Goal: Download file/media

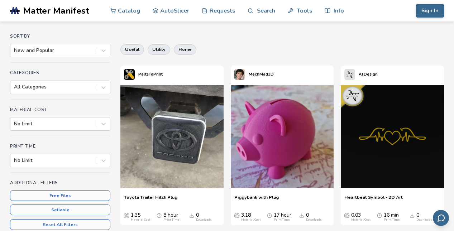
scroll to position [55, 0]
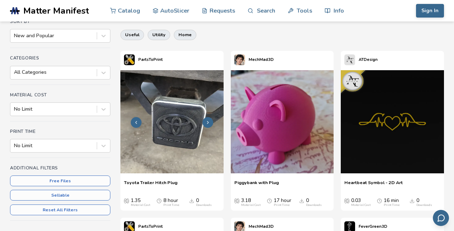
click at [174, 168] on img at bounding box center [171, 121] width 103 height 103
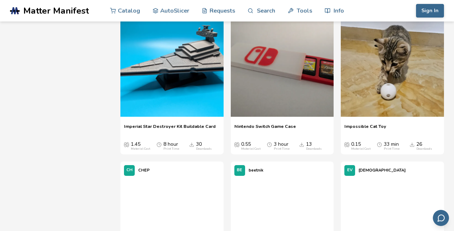
scroll to position [2448, 0]
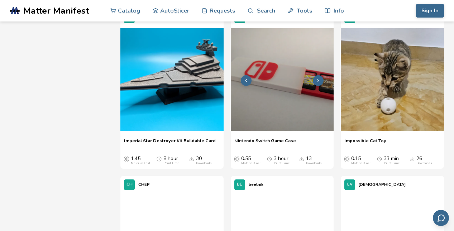
click at [303, 114] on img at bounding box center [282, 79] width 103 height 103
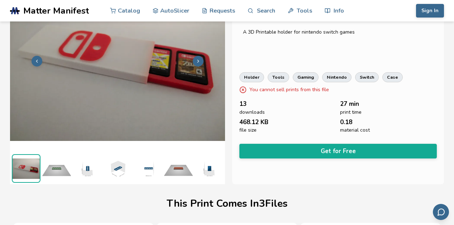
scroll to position [72, 0]
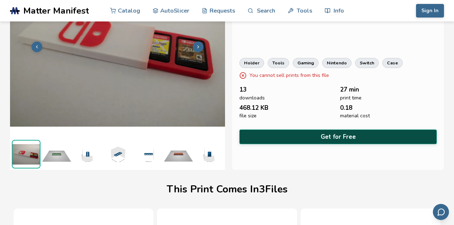
click at [308, 132] on button "Get for Free" at bounding box center [337, 137] width 197 height 15
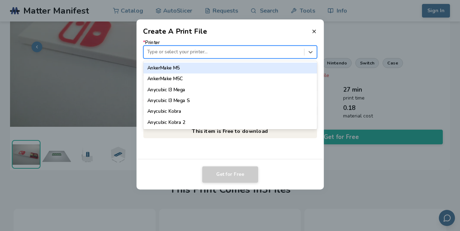
click at [194, 51] on div at bounding box center [223, 52] width 153 height 7
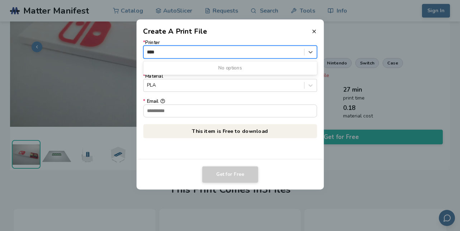
type input "****"
click at [160, 99] on button "* Email" at bounding box center [162, 101] width 5 height 5
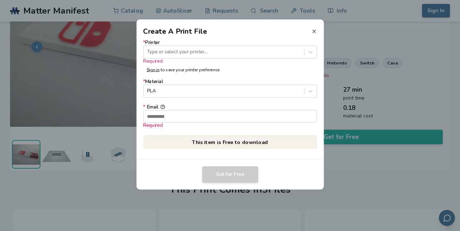
click at [316, 29] on icon at bounding box center [314, 32] width 6 height 6
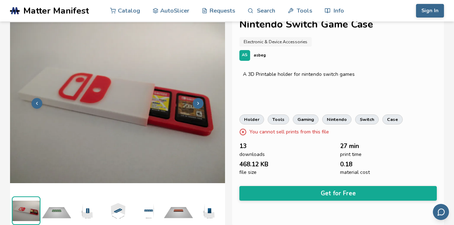
scroll to position [14, 0]
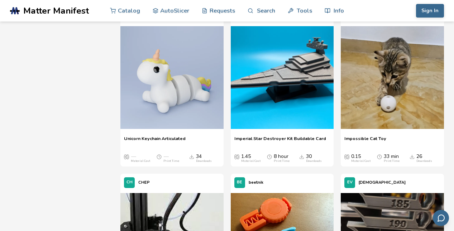
scroll to position [2436, 0]
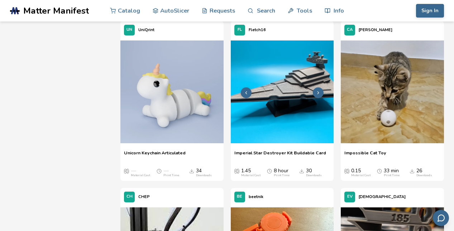
click at [306, 99] on img at bounding box center [282, 91] width 103 height 103
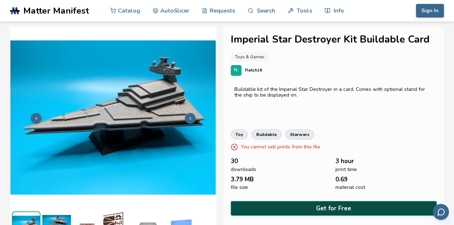
click at [337, 212] on button "Get for Free" at bounding box center [334, 208] width 206 height 15
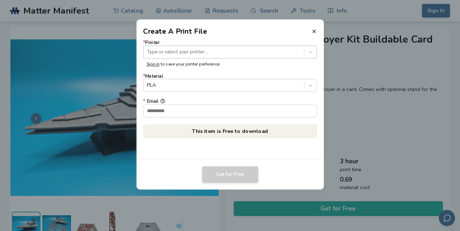
click at [211, 53] on div at bounding box center [223, 52] width 153 height 7
click at [314, 33] on icon at bounding box center [314, 32] width 6 height 6
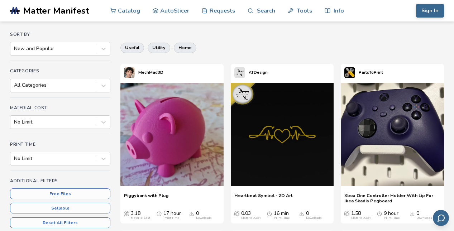
scroll to position [57, 0]
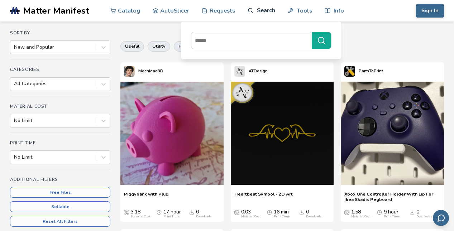
click at [264, 10] on link "Search" at bounding box center [261, 10] width 27 height 21
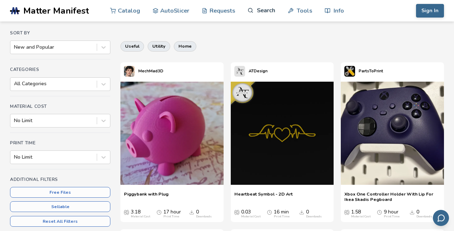
click at [263, 8] on link "Search" at bounding box center [261, 10] width 27 height 21
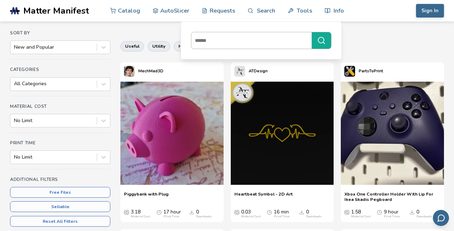
click at [260, 42] on input at bounding box center [249, 40] width 117 height 13
type input "********"
click at [312, 32] on button "********" at bounding box center [321, 40] width 19 height 16
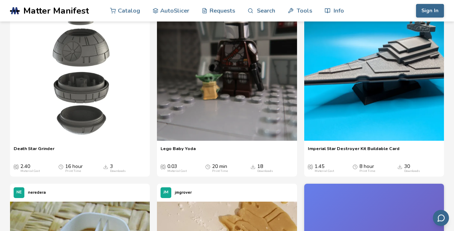
scroll to position [272, 0]
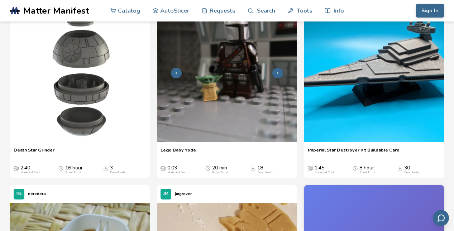
click at [219, 119] on img at bounding box center [227, 72] width 140 height 140
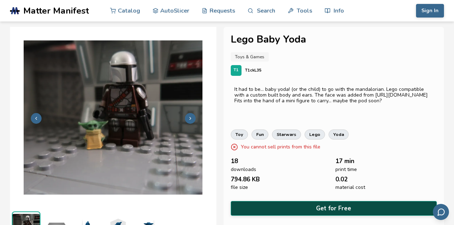
click at [324, 205] on button "Get for Free" at bounding box center [334, 208] width 206 height 15
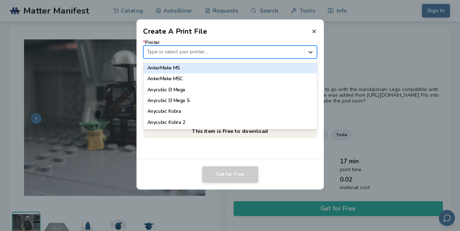
click at [308, 49] on icon at bounding box center [310, 52] width 7 height 7
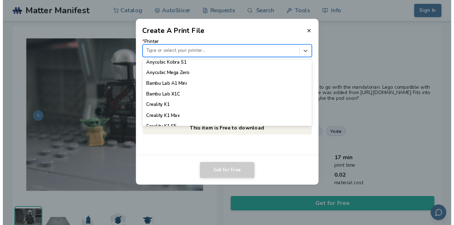
scroll to position [149, 0]
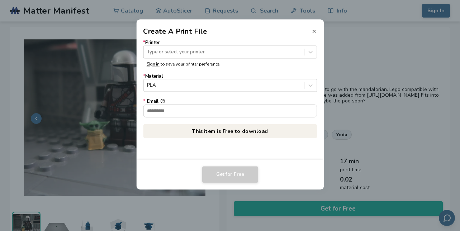
click at [313, 29] on icon at bounding box center [314, 32] width 6 height 6
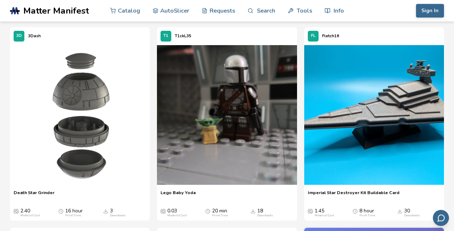
scroll to position [278, 0]
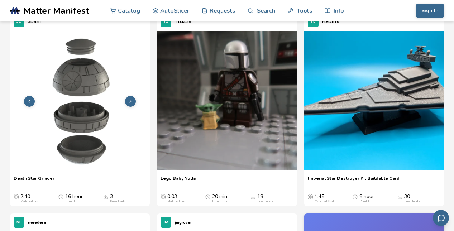
click at [48, 120] on img at bounding box center [80, 101] width 140 height 140
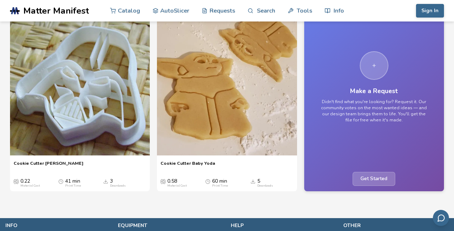
scroll to position [493, 0]
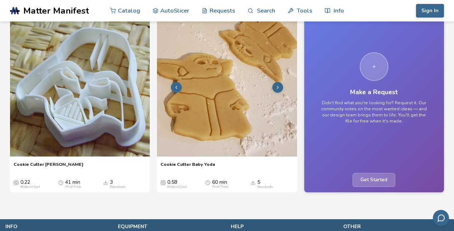
click at [223, 106] on img at bounding box center [227, 86] width 140 height 140
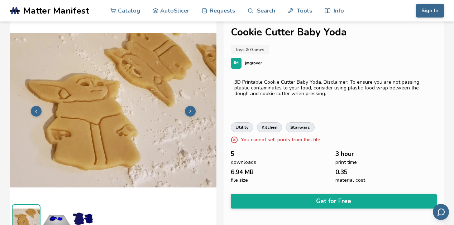
scroll to position [10, 0]
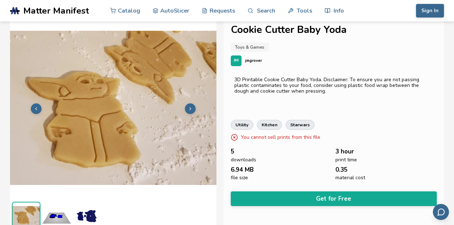
click at [164, 77] on img at bounding box center [113, 108] width 206 height 155
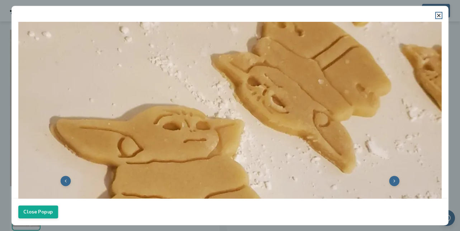
click at [164, 77] on img at bounding box center [229, 180] width 423 height 317
click at [393, 176] on img at bounding box center [229, 180] width 423 height 317
click at [391, 176] on button at bounding box center [394, 181] width 10 height 10
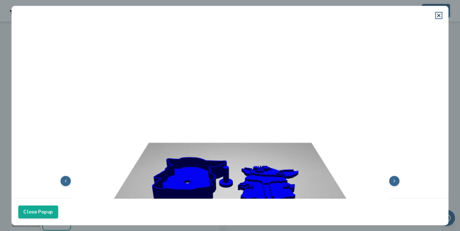
click at [391, 176] on button at bounding box center [394, 181] width 10 height 10
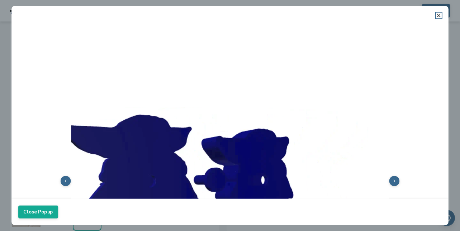
click at [391, 176] on button at bounding box center [394, 181] width 10 height 10
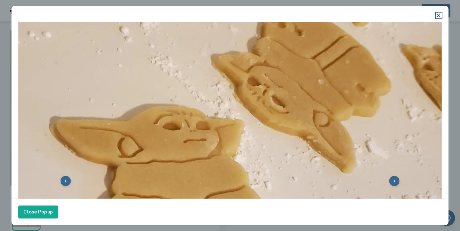
click at [391, 176] on button at bounding box center [394, 181] width 10 height 10
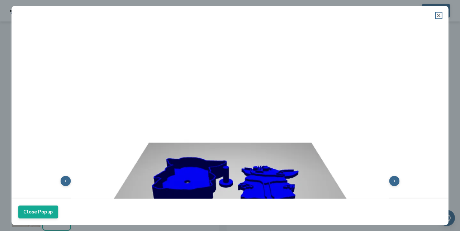
click at [439, 13] on icon at bounding box center [439, 16] width 6 height 6
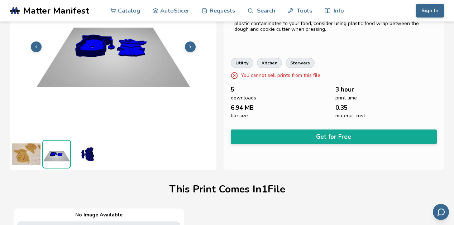
scroll to position [86, 0]
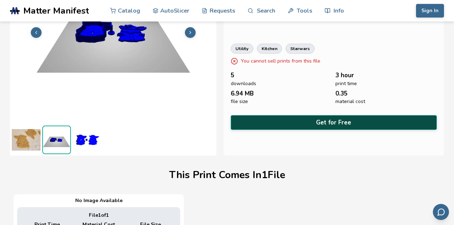
click at [317, 121] on button "Get for Free" at bounding box center [334, 122] width 206 height 15
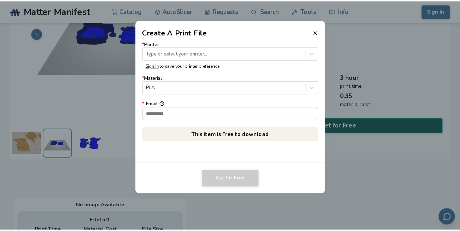
scroll to position [85, 0]
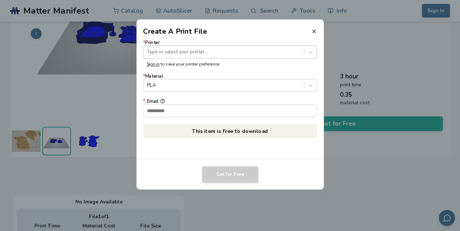
click at [250, 48] on div "Type or select your printer..." at bounding box center [223, 52] width 160 height 10
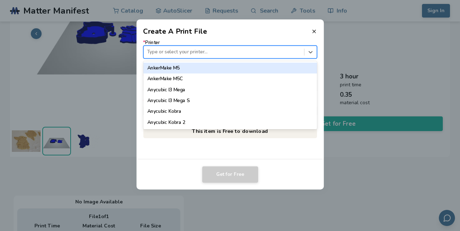
scroll to position [667, 0]
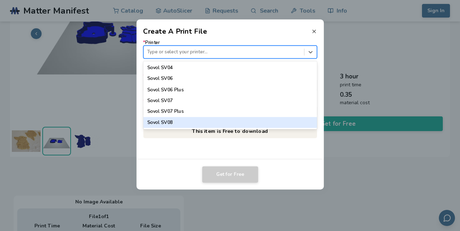
click at [315, 32] on icon at bounding box center [314, 32] width 6 height 6
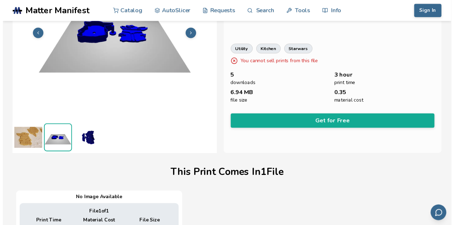
scroll to position [86, 0]
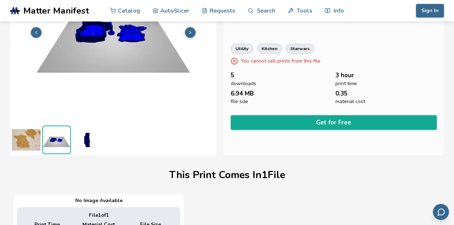
click at [34, 37] on button at bounding box center [36, 32] width 11 height 11
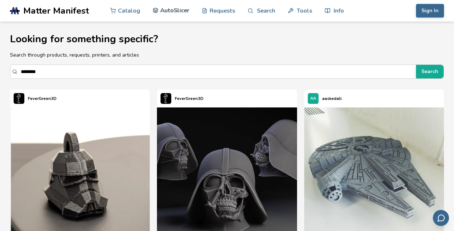
click at [169, 12] on link "AutoSlicer" at bounding box center [171, 10] width 37 height 21
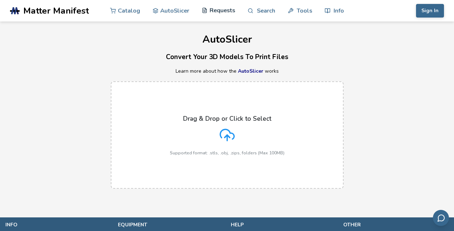
click at [218, 13] on link "Requests" at bounding box center [218, 10] width 33 height 21
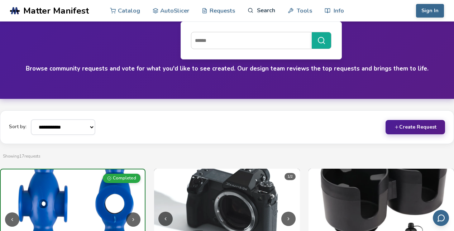
click at [255, 12] on link "Search" at bounding box center [261, 10] width 27 height 21
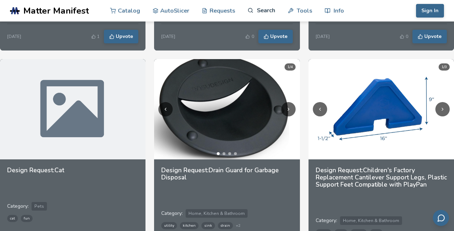
scroll to position [938, 0]
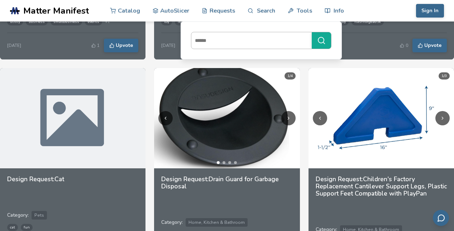
drag, startPoint x: 215, startPoint y: 40, endPoint x: 202, endPoint y: 41, distance: 12.9
click at [202, 41] on input at bounding box center [249, 40] width 117 height 13
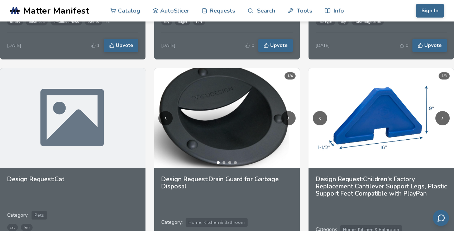
scroll to position [950, 0]
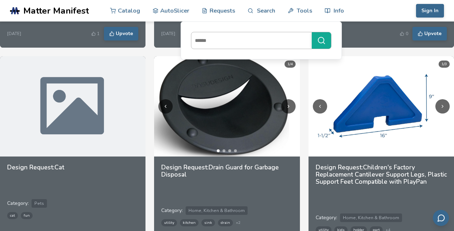
click at [258, 35] on input at bounding box center [249, 40] width 117 height 13
type input "*"
